Goal: Task Accomplishment & Management: Use online tool/utility

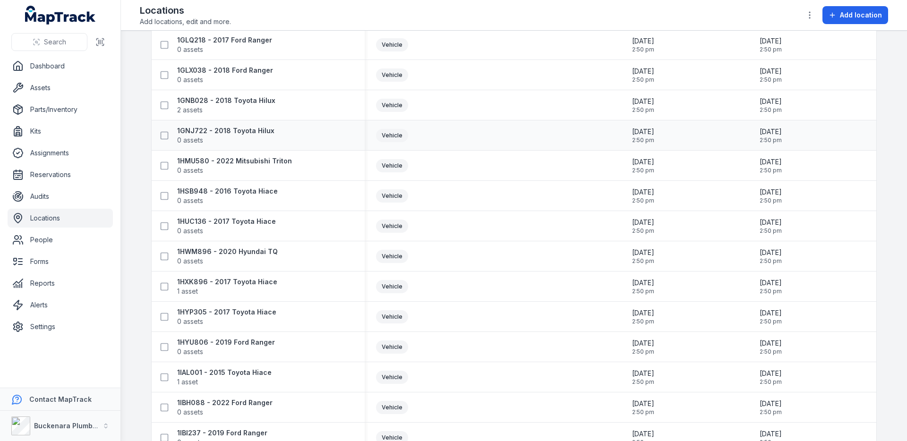
scroll to position [154, 0]
click at [45, 189] on link "Audits" at bounding box center [60, 196] width 105 height 19
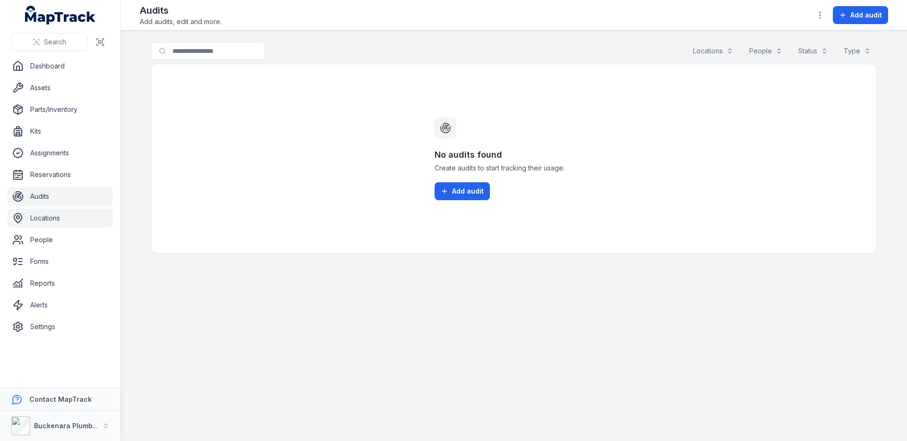
click at [60, 225] on link "Locations" at bounding box center [60, 218] width 105 height 19
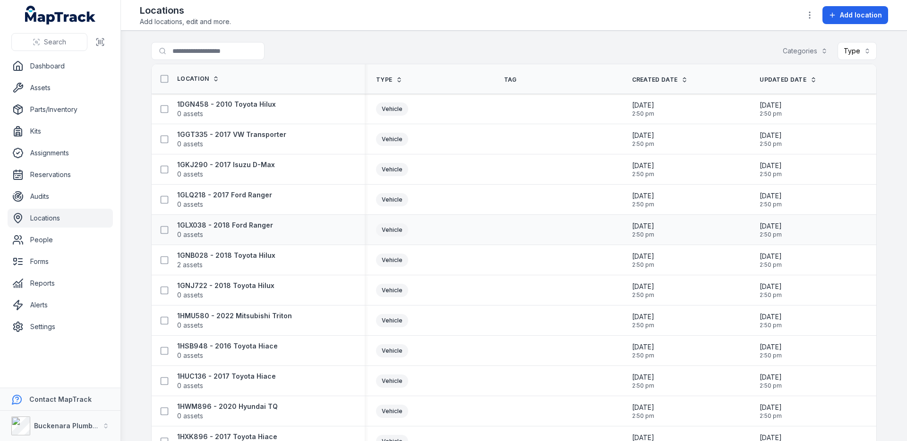
scroll to position [20, 0]
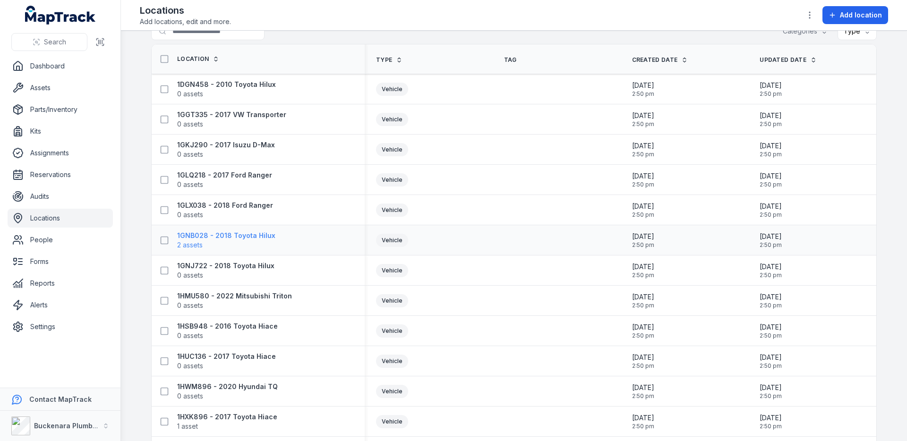
click at [254, 242] on span "2 assets" at bounding box center [226, 244] width 98 height 9
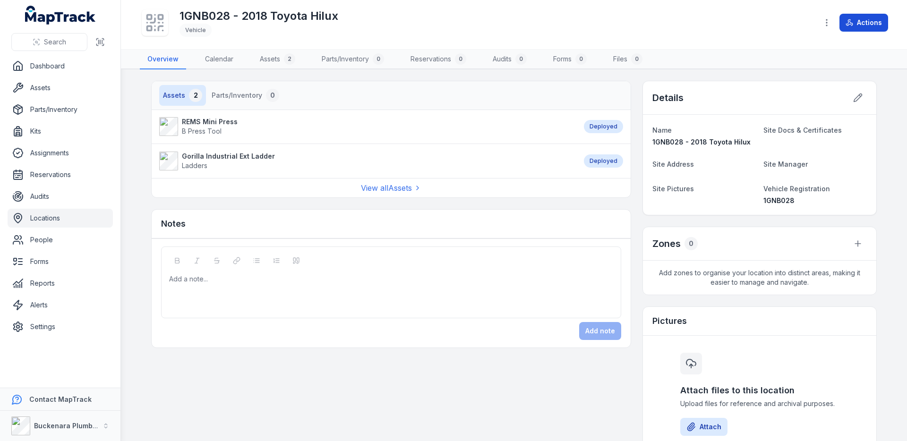
click at [852, 21] on icon at bounding box center [849, 23] width 8 height 8
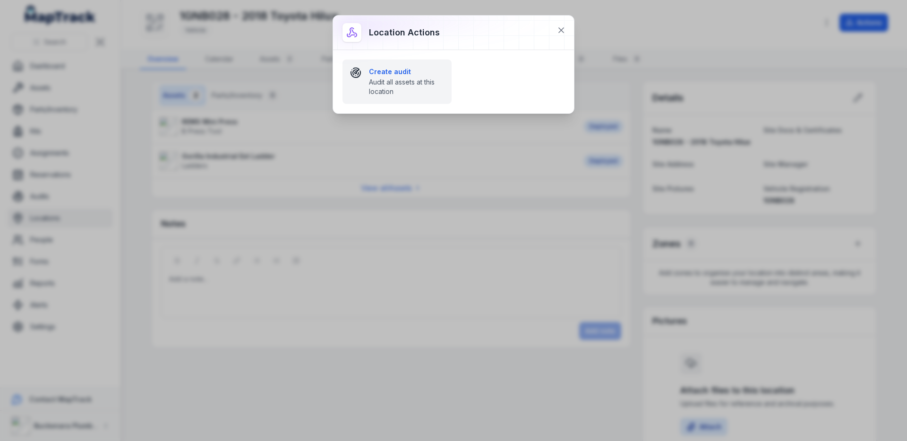
click at [392, 93] on span "Audit all assets at this location" at bounding box center [406, 86] width 75 height 19
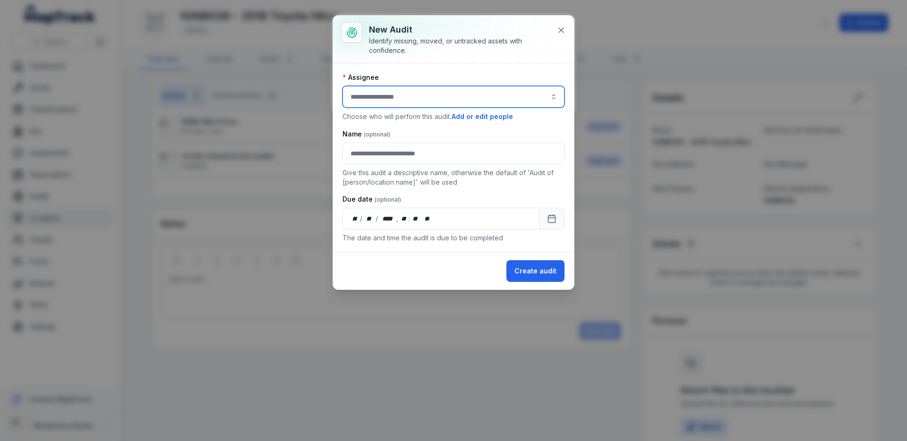
click at [395, 98] on input "audit-add:assignee_id-label" at bounding box center [453, 97] width 222 height 22
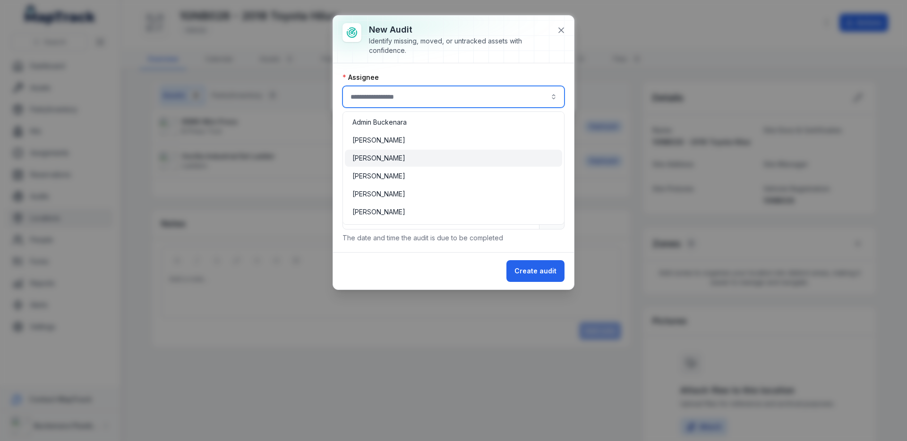
type input "**********"
click at [404, 154] on div "[PERSON_NAME]" at bounding box center [453, 157] width 202 height 9
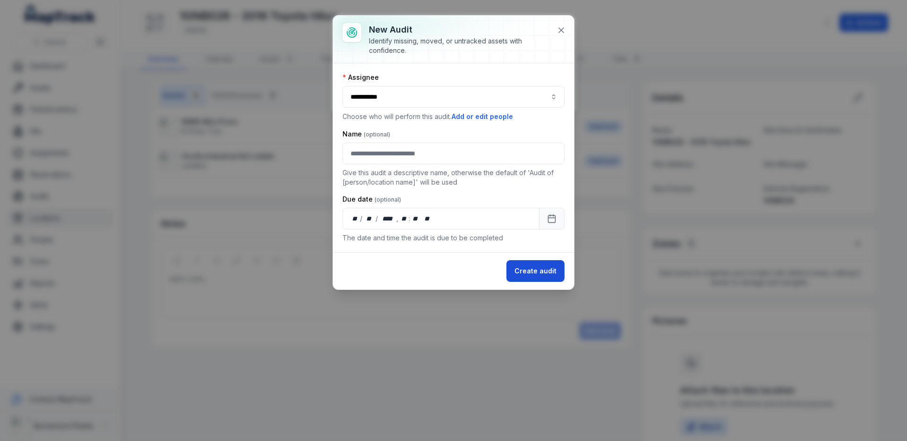
click at [543, 274] on button "Create audit" at bounding box center [535, 271] width 58 height 22
